Goal: Navigation & Orientation: Go to known website

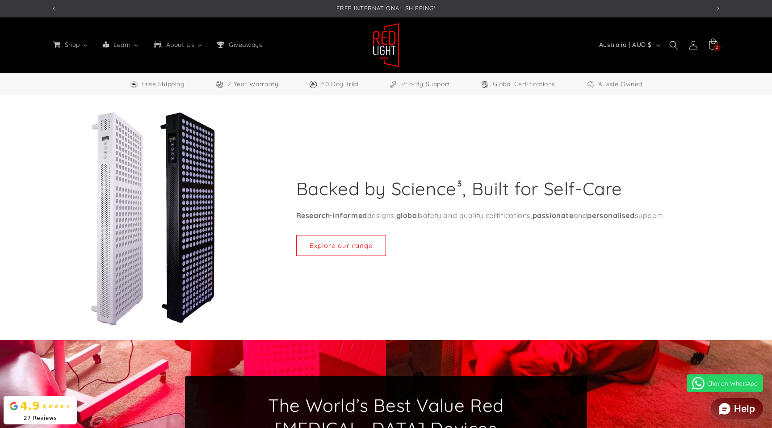
select select "**"
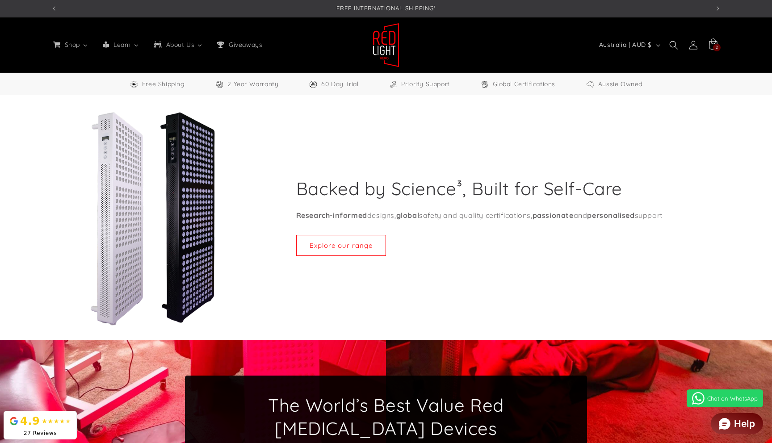
select select "**"
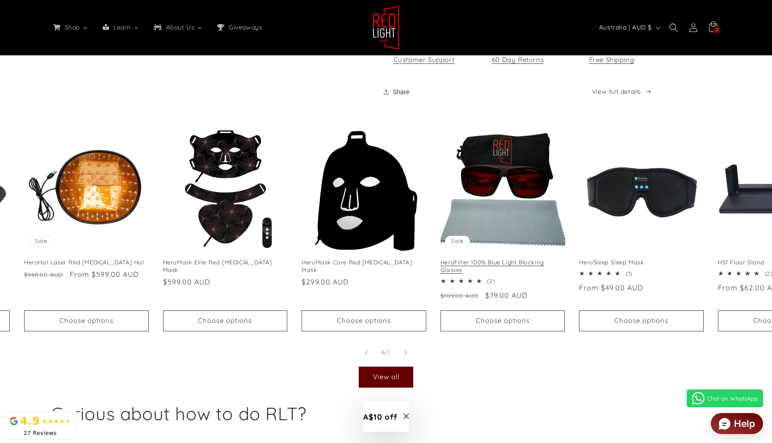
scroll to position [0, 693]
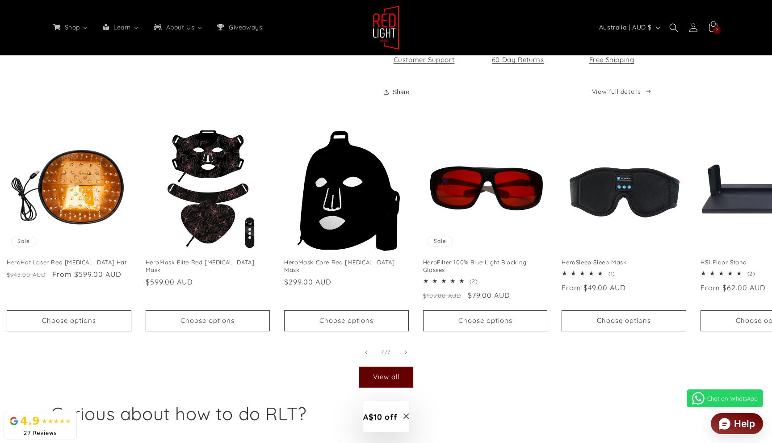
drag, startPoint x: 501, startPoint y: 197, endPoint x: 456, endPoint y: 88, distance: 117.7
